Goal: Transaction & Acquisition: Purchase product/service

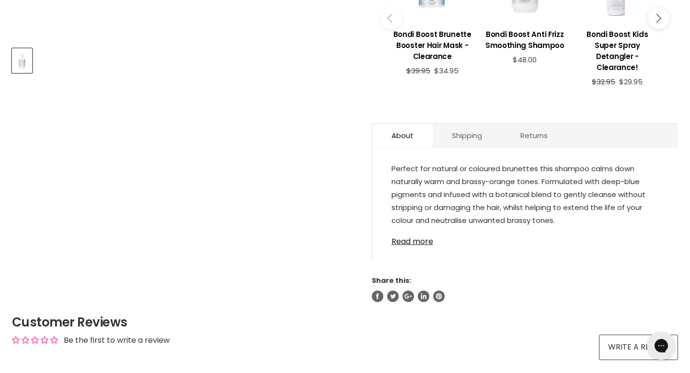
scroll to position [439, 0]
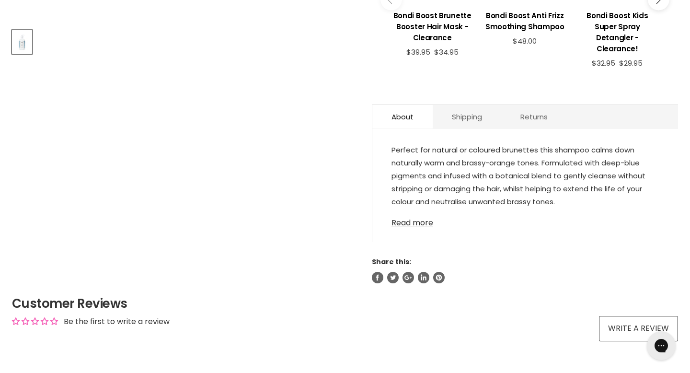
click at [420, 214] on link "Read more" at bounding box center [525, 220] width 267 height 14
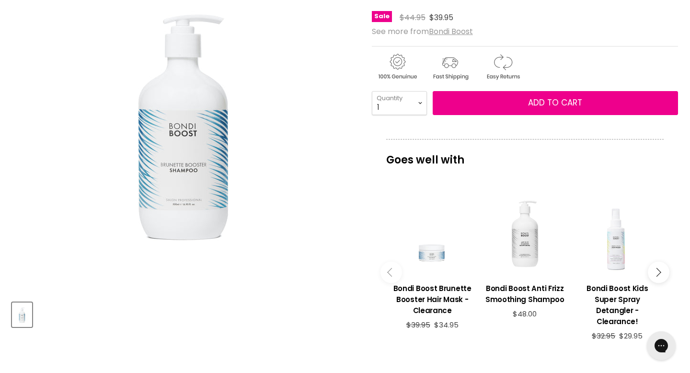
scroll to position [153, 0]
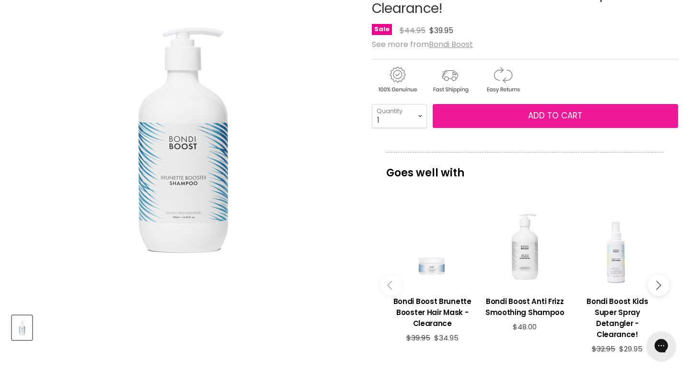
click at [551, 121] on span "Add to cart" at bounding box center [555, 116] width 54 height 12
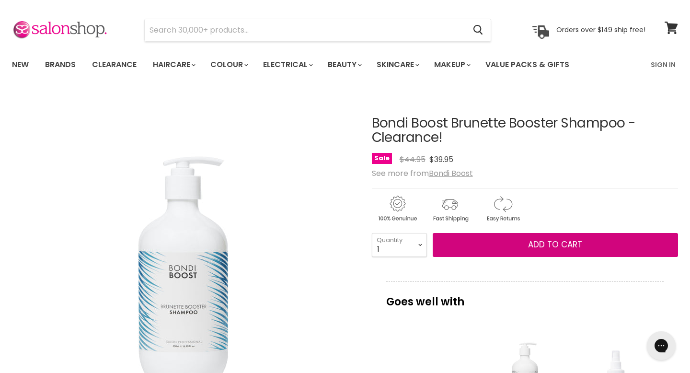
scroll to position [0, 0]
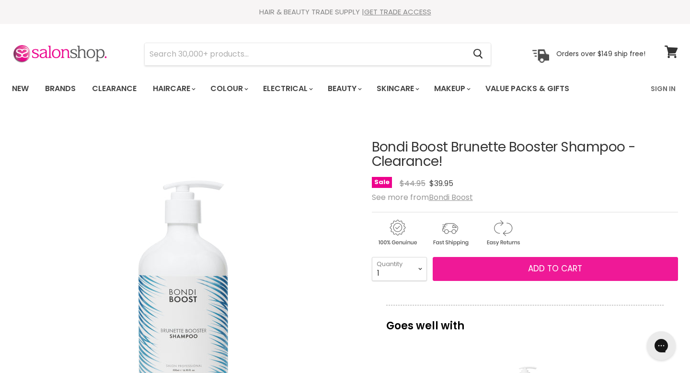
click at [555, 267] on span "Add to cart" at bounding box center [555, 269] width 54 height 12
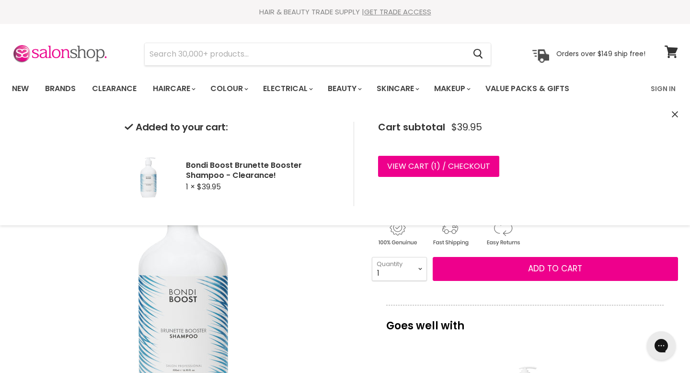
click at [576, 159] on div "Added to your cart: Bondi Boost Brunette Booster Shampoo - Clearance! 1 × $39.9…" at bounding box center [345, 164] width 690 height 123
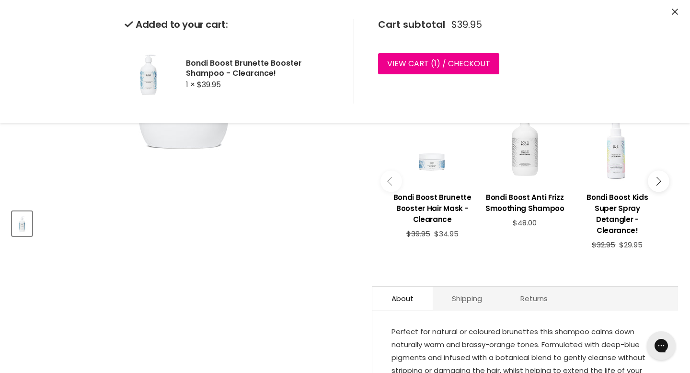
scroll to position [238, 0]
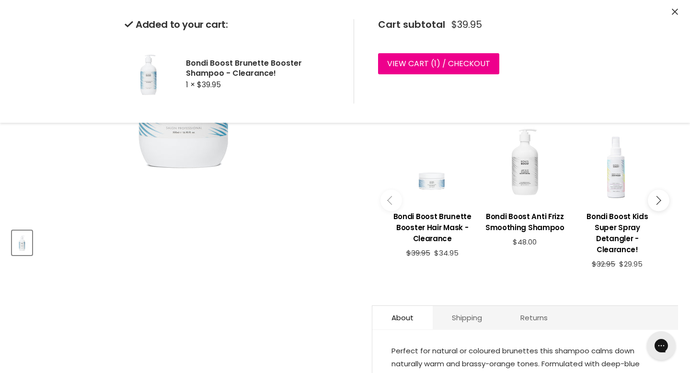
click at [431, 181] on div "Main content" at bounding box center [432, 162] width 83 height 83
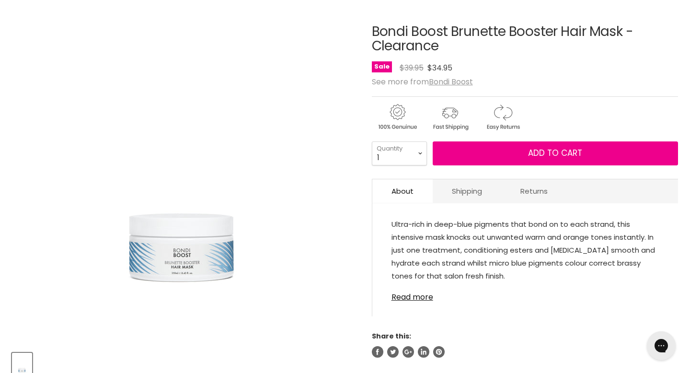
scroll to position [129, 0]
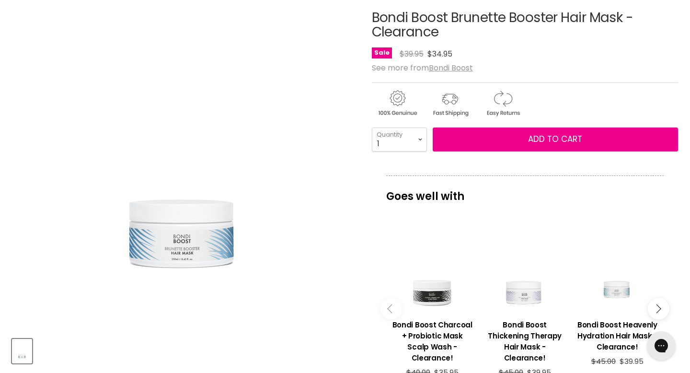
click at [658, 311] on icon "Main content" at bounding box center [656, 308] width 9 height 9
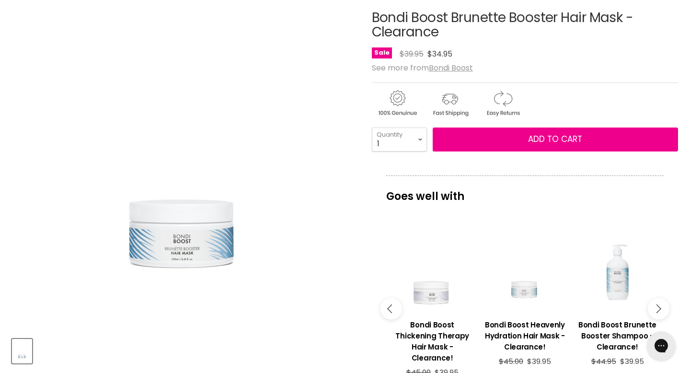
click at [658, 311] on icon "Main content" at bounding box center [656, 308] width 9 height 9
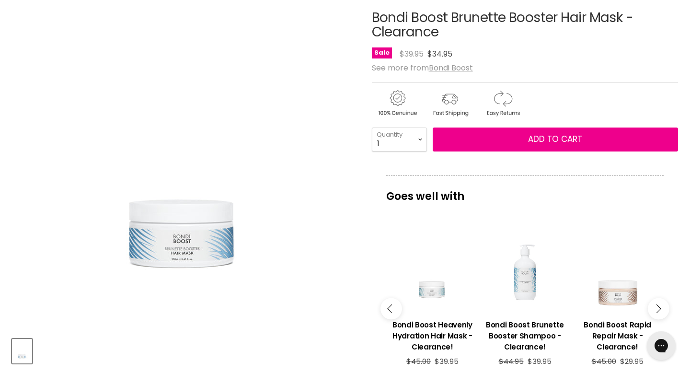
click at [658, 311] on icon "Main content" at bounding box center [656, 308] width 9 height 9
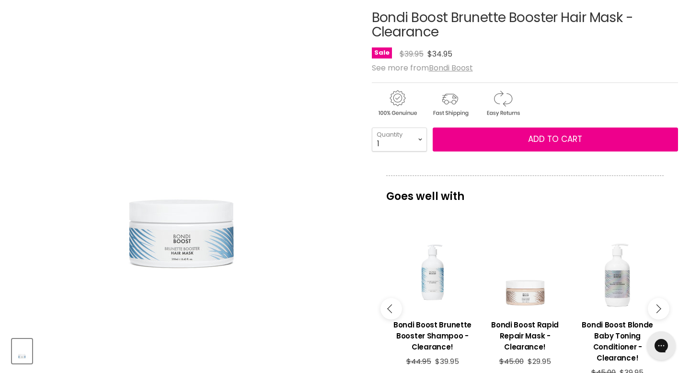
click at [658, 311] on icon "Main content" at bounding box center [656, 308] width 9 height 9
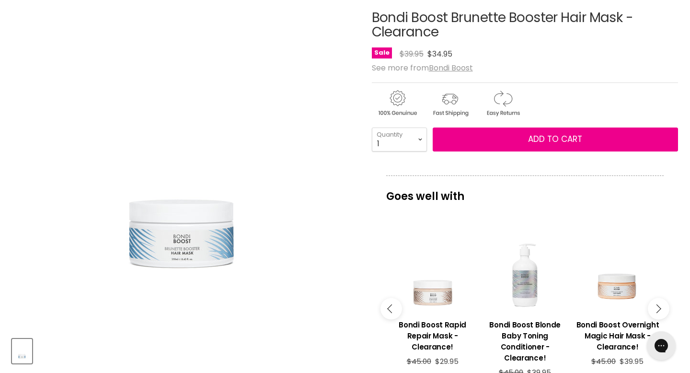
click at [658, 311] on icon "Main content" at bounding box center [656, 308] width 9 height 9
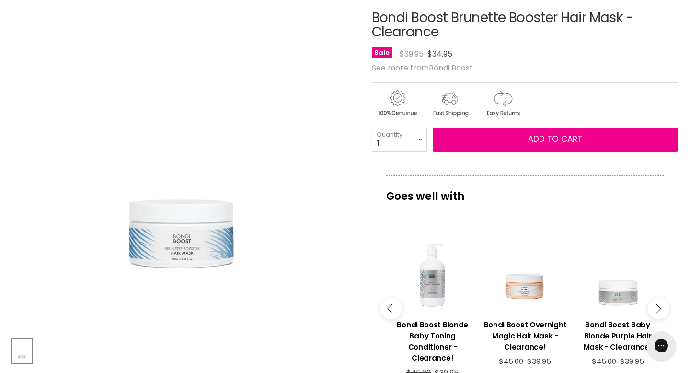
click at [658, 311] on icon "Main content" at bounding box center [656, 308] width 9 height 9
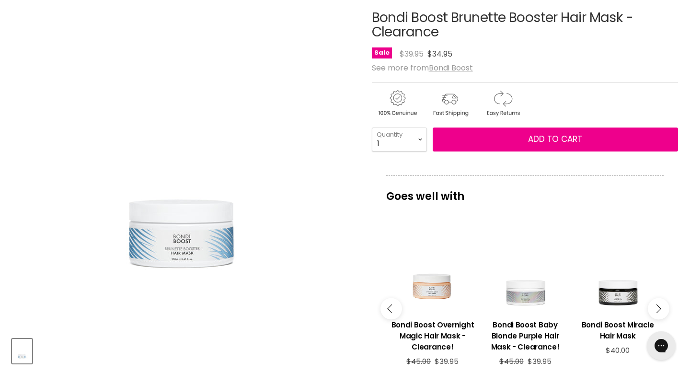
click at [658, 311] on icon "Main content" at bounding box center [656, 308] width 9 height 9
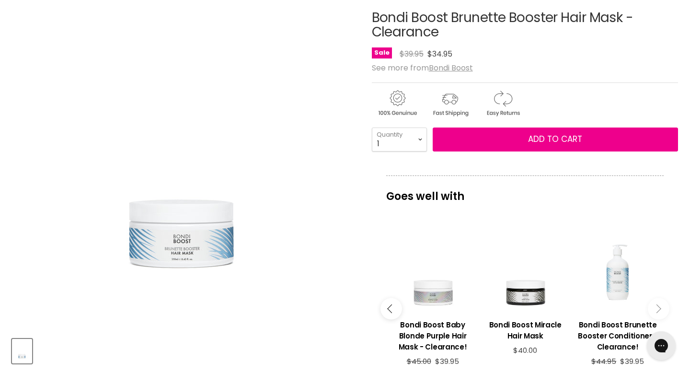
click at [658, 311] on icon "Main content" at bounding box center [656, 308] width 9 height 9
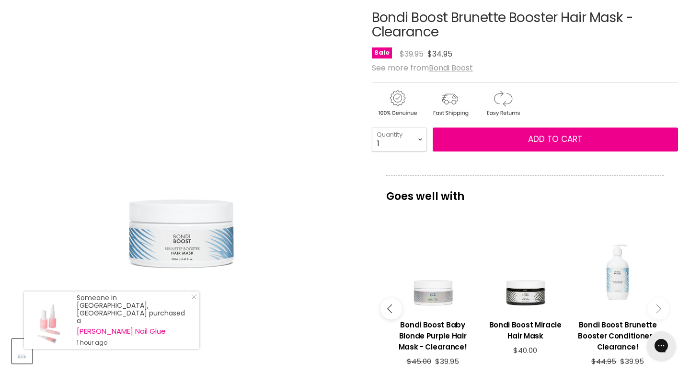
click at [619, 277] on div "Main content" at bounding box center [618, 270] width 83 height 83
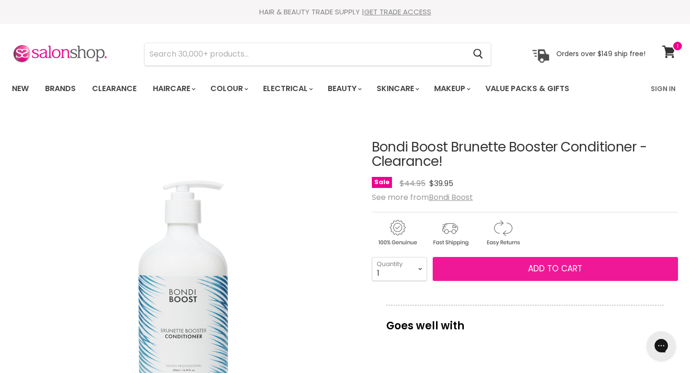
click at [552, 268] on span "Add to cart" at bounding box center [555, 269] width 54 height 12
click at [539, 265] on span "Add to cart" at bounding box center [555, 269] width 54 height 12
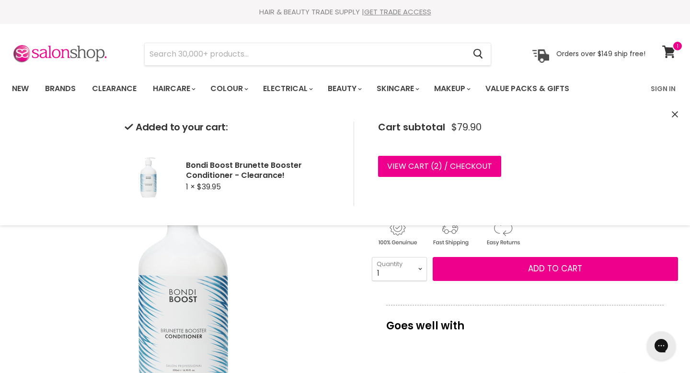
click at [574, 198] on div "Added to your cart: Bondi Boost Brunette Booster Conditioner - Clearance! 1 × $…" at bounding box center [345, 164] width 690 height 123
click at [675, 116] on icon "Close" at bounding box center [675, 114] width 6 height 6
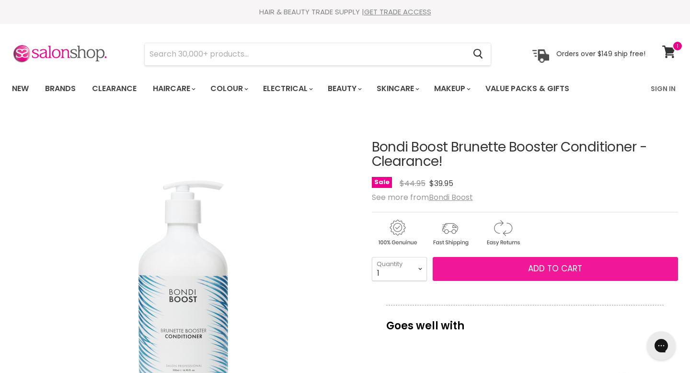
click at [538, 266] on span "Add to cart" at bounding box center [555, 269] width 54 height 12
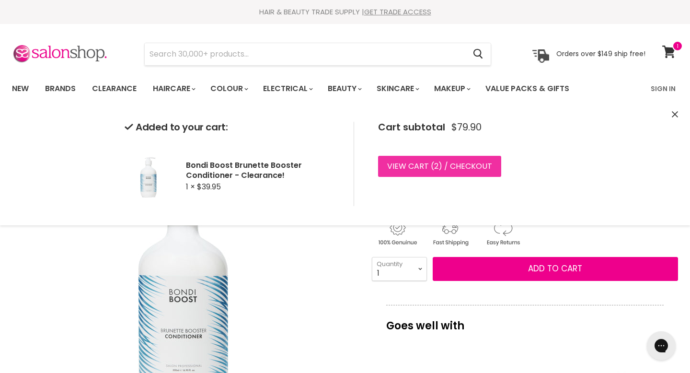
click at [451, 163] on link "View cart ( 2 ) / Checkout" at bounding box center [439, 166] width 123 height 21
